Goal: Download file/media

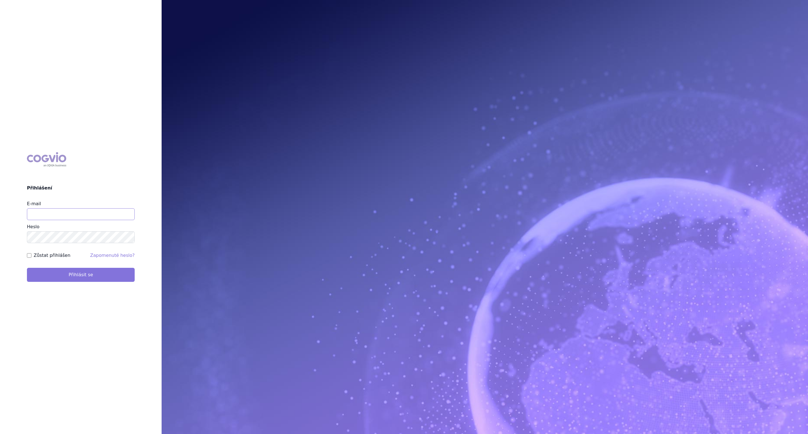
type input "[EMAIL_ADDRESS][DOMAIN_NAME]"
click at [93, 273] on button "Přihlásit se" at bounding box center [81, 275] width 108 height 14
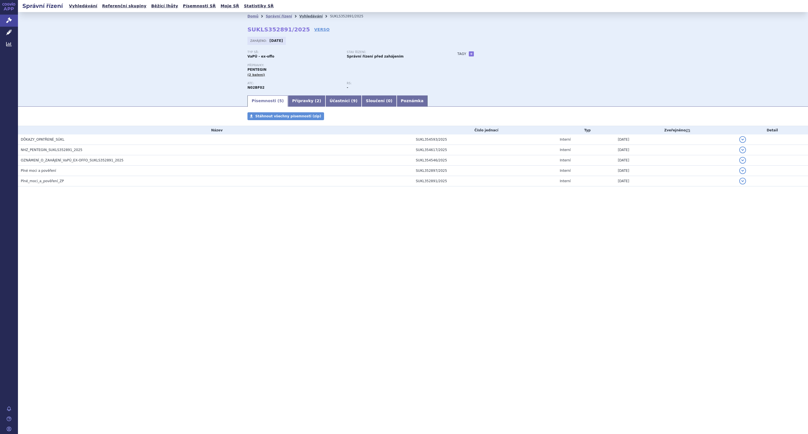
click at [299, 14] on link "Vyhledávání" at bounding box center [310, 16] width 23 height 4
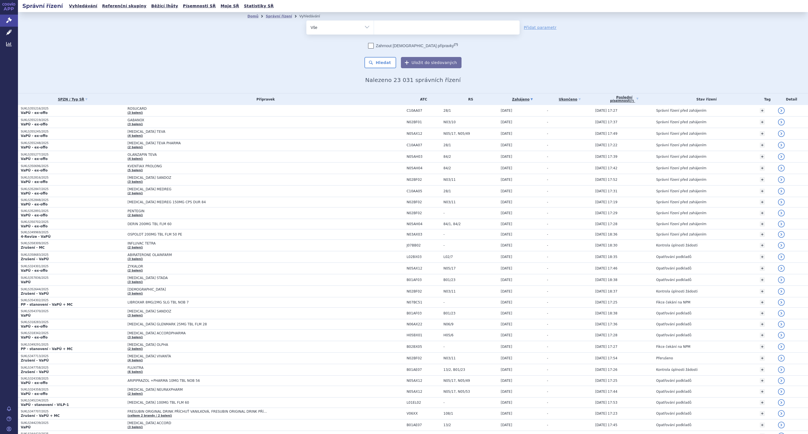
click at [389, 26] on ul at bounding box center [446, 26] width 145 height 12
click at [374, 26] on select at bounding box center [374, 27] width 0 height 14
paste input "248750"
type input "248750"
select select "248750"
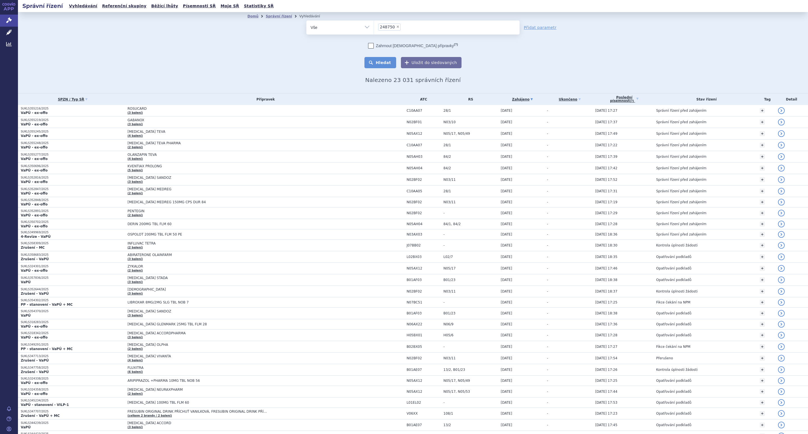
click at [377, 66] on button "Hledat" at bounding box center [380, 62] width 32 height 11
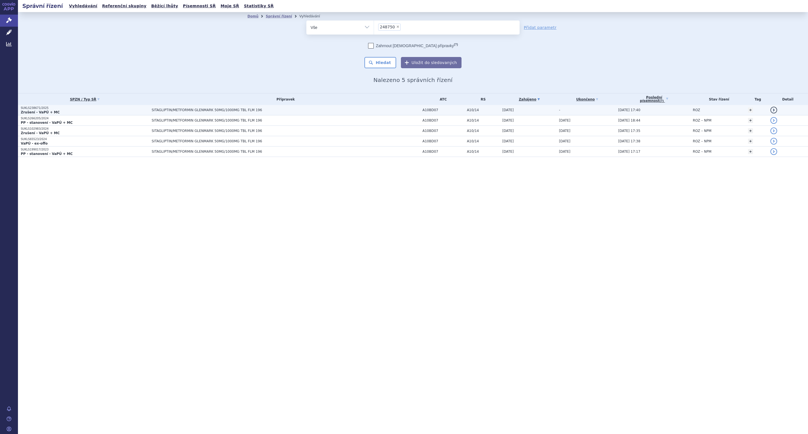
click at [231, 107] on td "SITAGLIPTIN/METFORMIN GLENMARK 50MG/1000MG TBL FLM 196" at bounding box center [284, 110] width 271 height 10
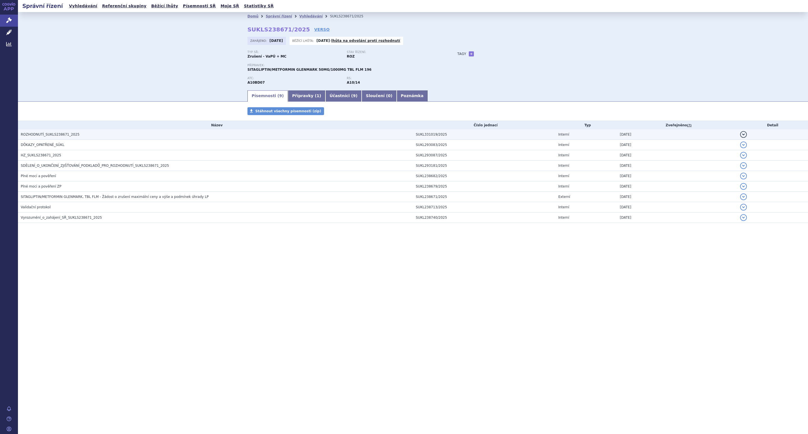
click at [191, 133] on h3 "ROZHODNUTÍ_SUKLS238671_2025" at bounding box center [217, 135] width 392 height 6
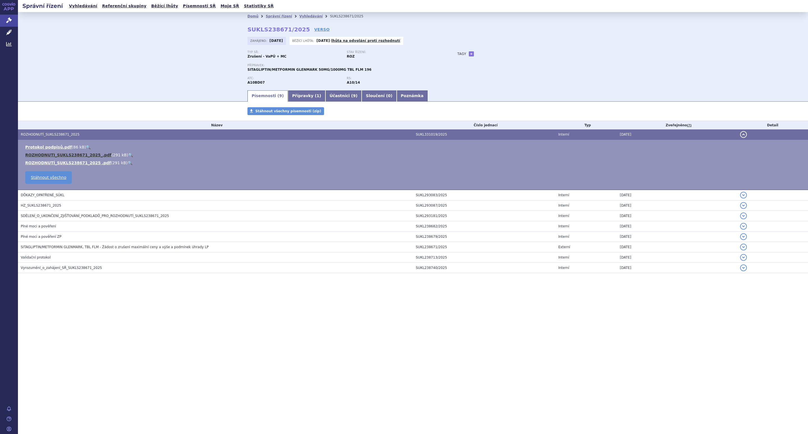
click at [55, 154] on link "ROZHODNUTI_SUKLS238671_2025_.pdf" at bounding box center [68, 155] width 86 height 4
click at [504, 40] on div "Zahájeno: 18.06.2025 Běžící lhůta: 09.09.2025 - lhůta na odvolání proti rozhodn…" at bounding box center [412, 42] width 331 height 11
click at [501, 54] on div "Tagy + Přidat" at bounding box center [512, 53] width 132 height 7
click at [422, 30] on div "Domů Správní řízení Vyhledávání SUKLS238671/2025 SUKLS238671/2025 VERSO Zahájen…" at bounding box center [412, 54] width 353 height 69
